Goal: Task Accomplishment & Management: Use online tool/utility

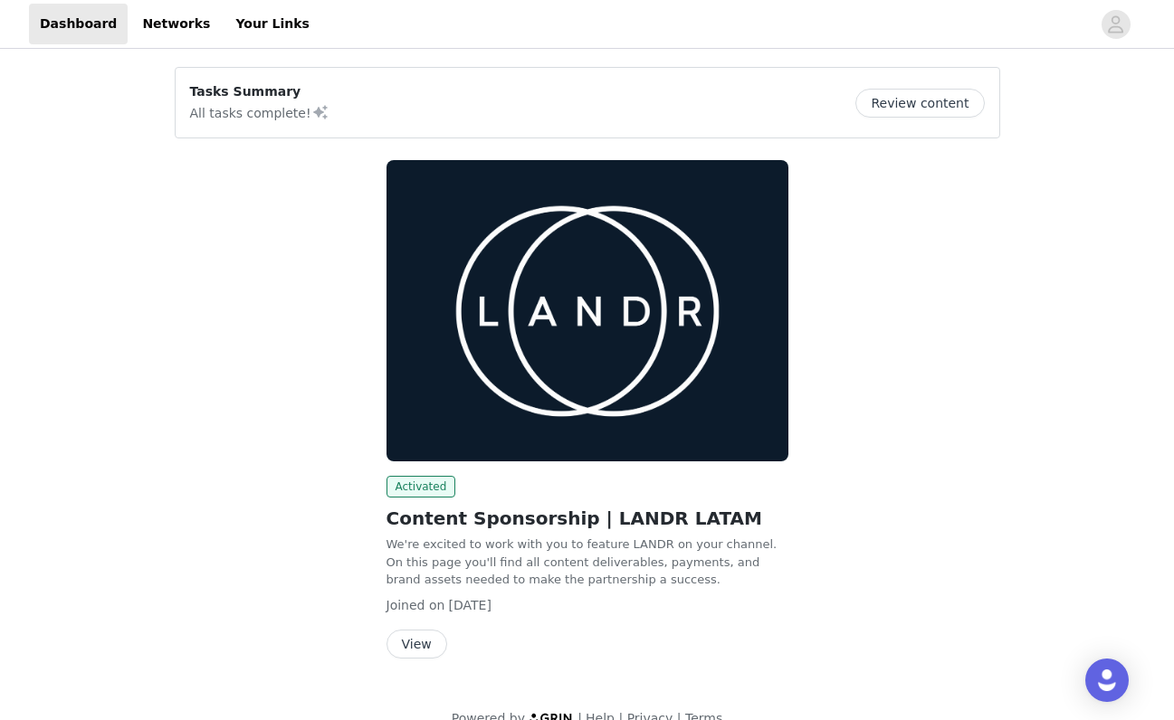
click at [904, 101] on button "Review content" at bounding box center [919, 103] width 129 height 29
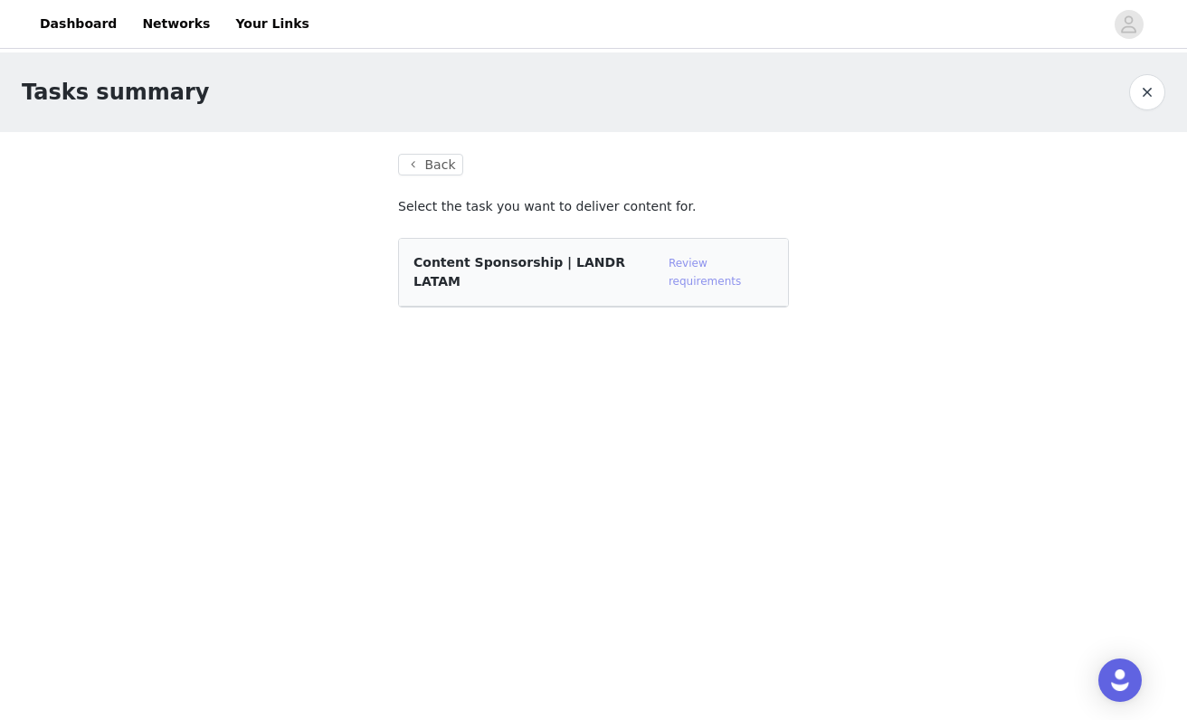
click at [704, 267] on link "Review requirements" at bounding box center [705, 272] width 72 height 31
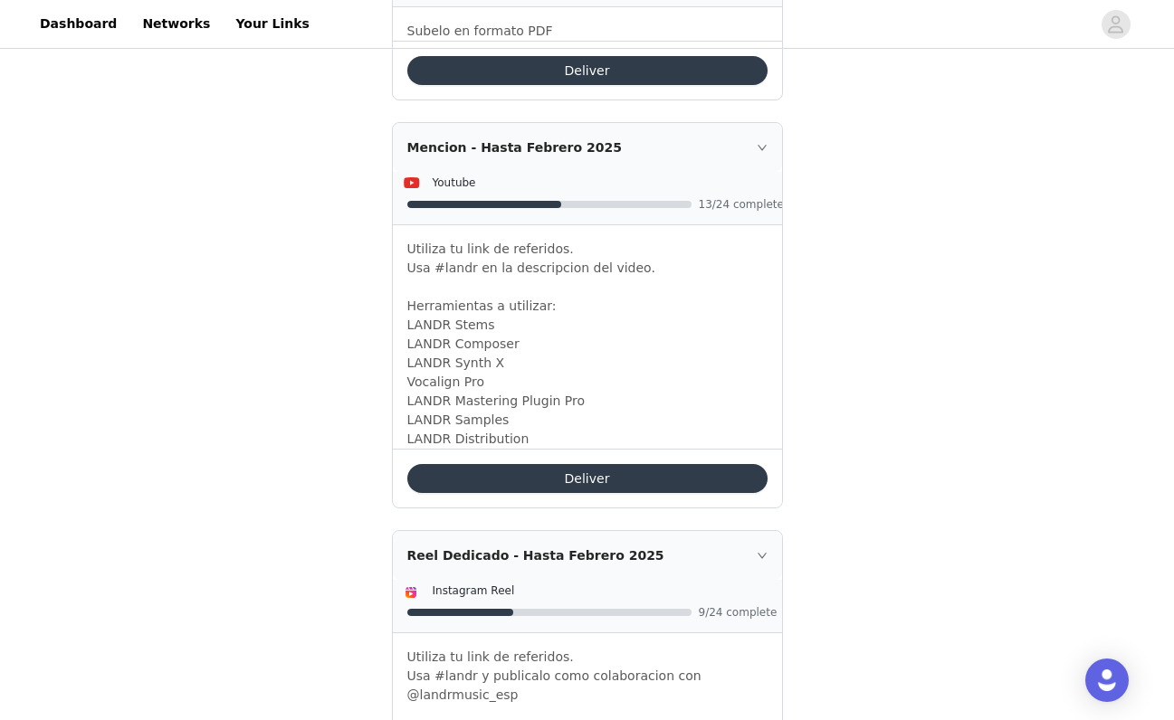
scroll to position [1253, 0]
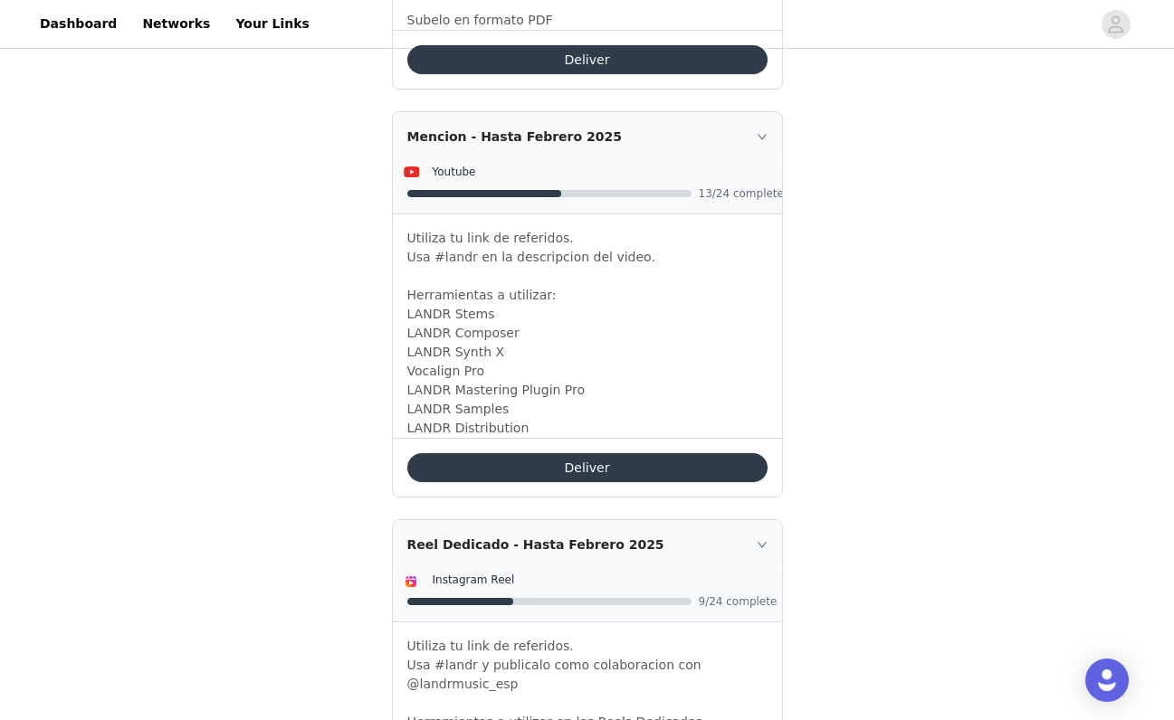
click at [574, 453] on button "Deliver" at bounding box center [587, 467] width 360 height 29
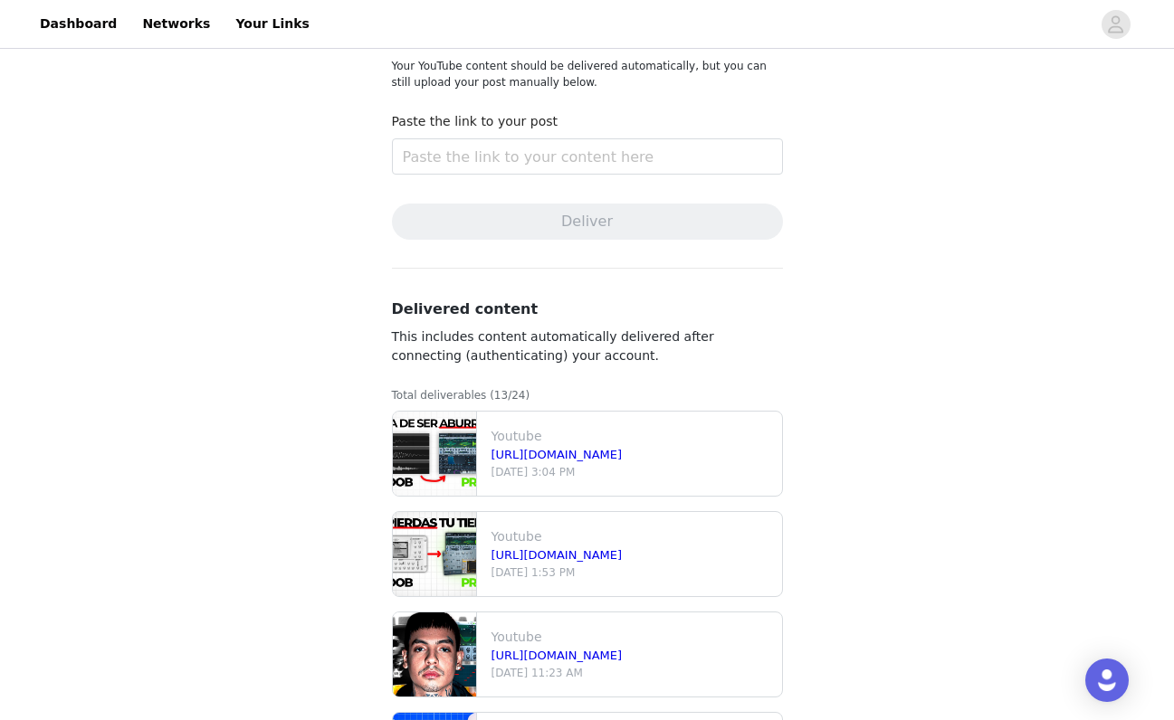
scroll to position [199, 0]
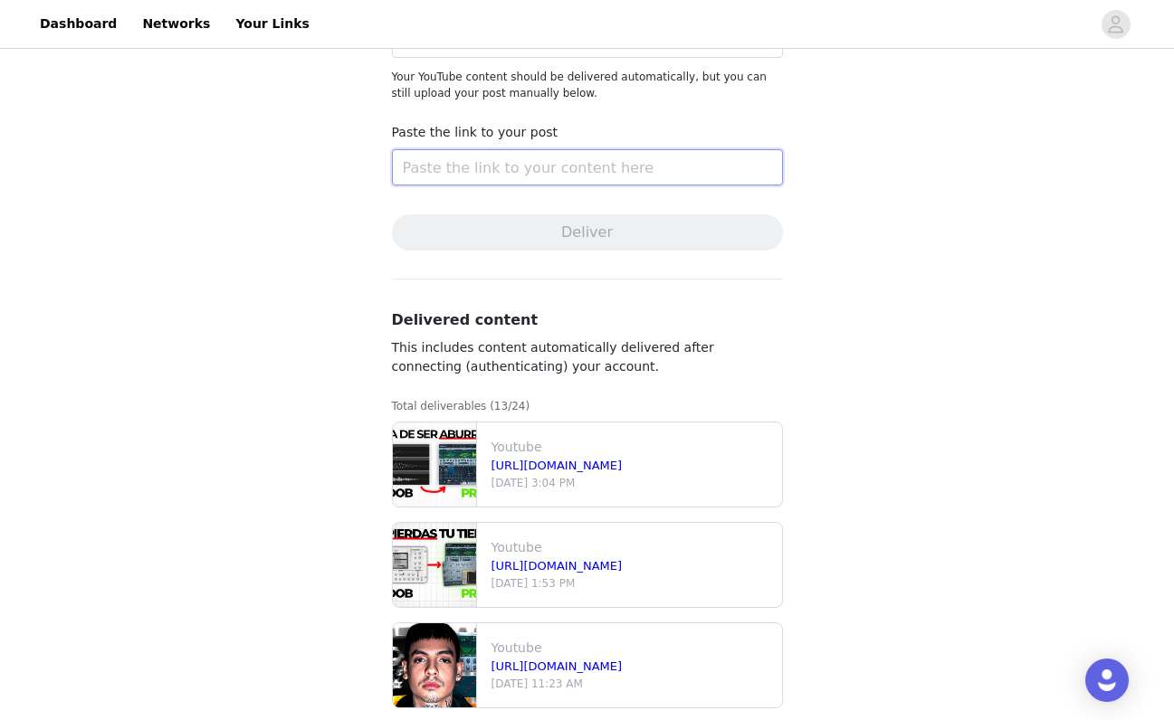
click at [523, 167] on input "text" at bounding box center [587, 167] width 391 height 36
paste input "[URL][DOMAIN_NAME]"
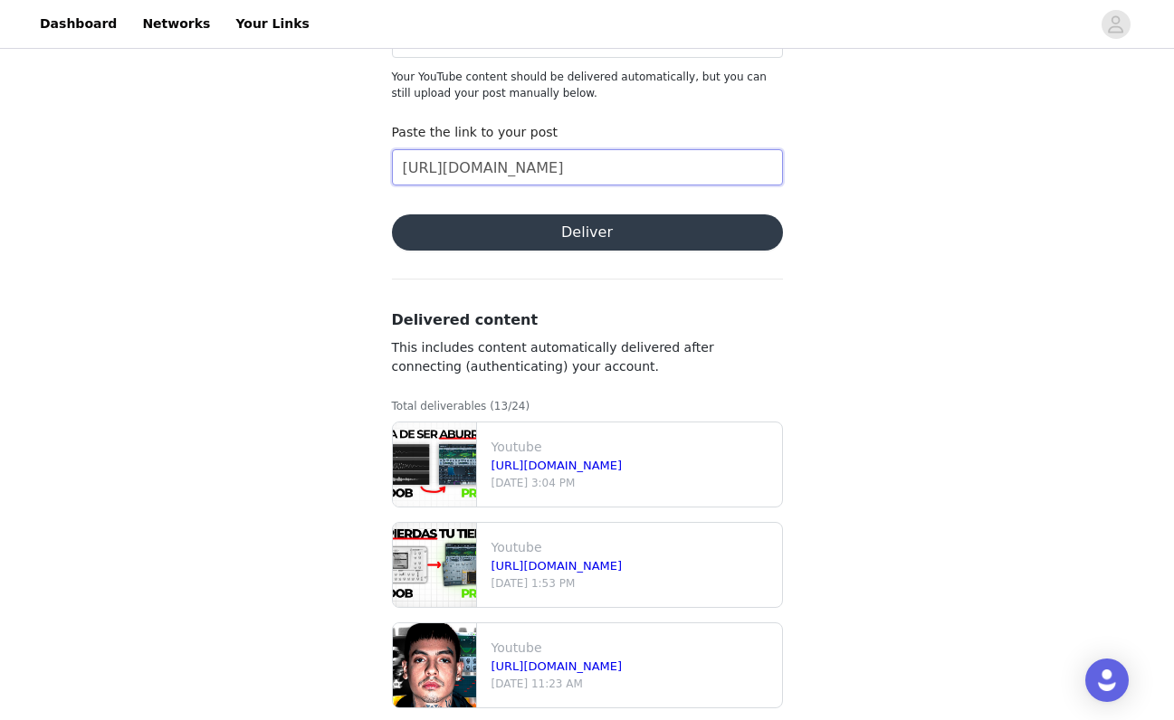
type input "[URL][DOMAIN_NAME]"
click at [551, 230] on button "Deliver" at bounding box center [587, 232] width 391 height 36
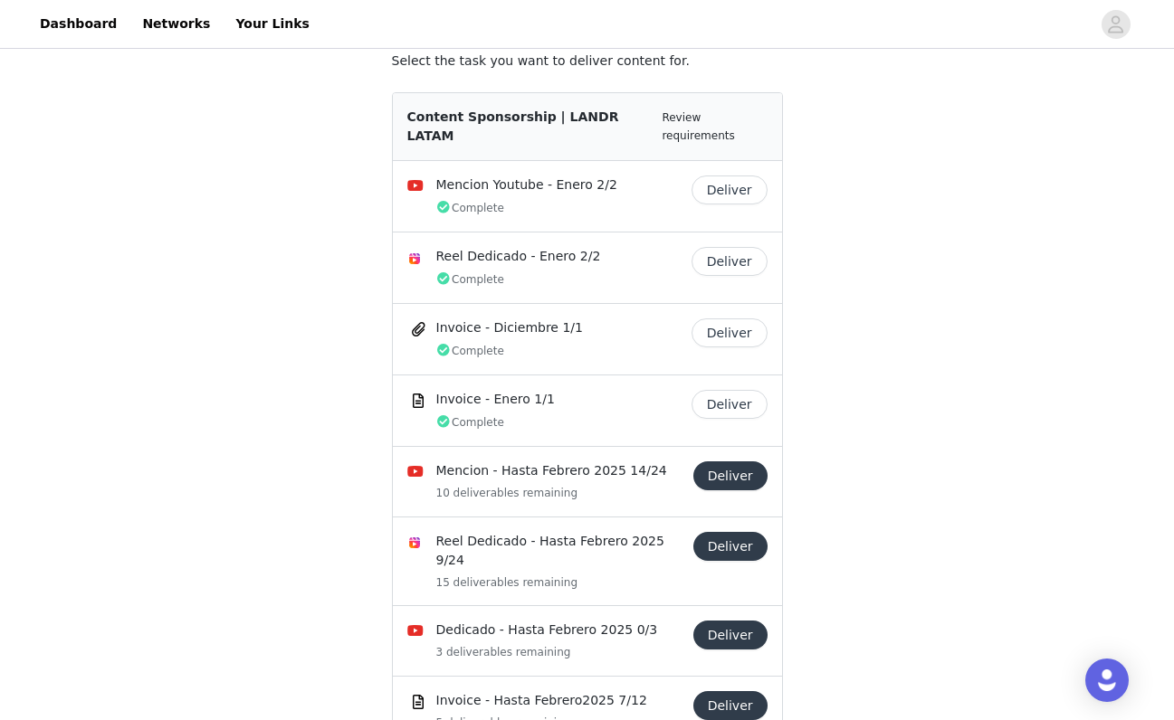
scroll to position [178, 0]
